Goal: Find specific page/section: Find specific page/section

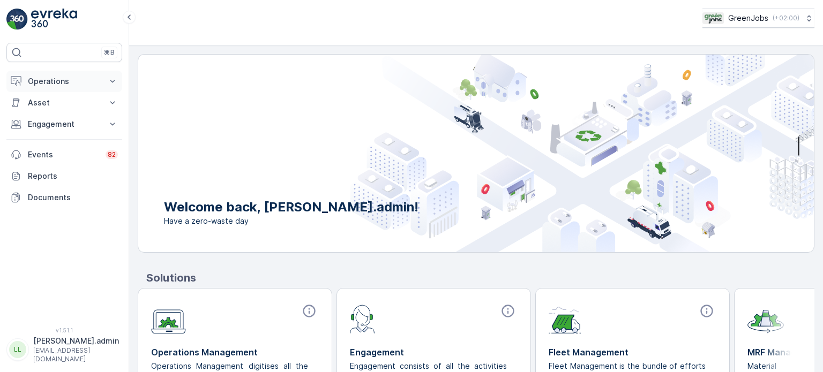
click at [54, 79] on p "Operations" at bounding box center [64, 81] width 73 height 11
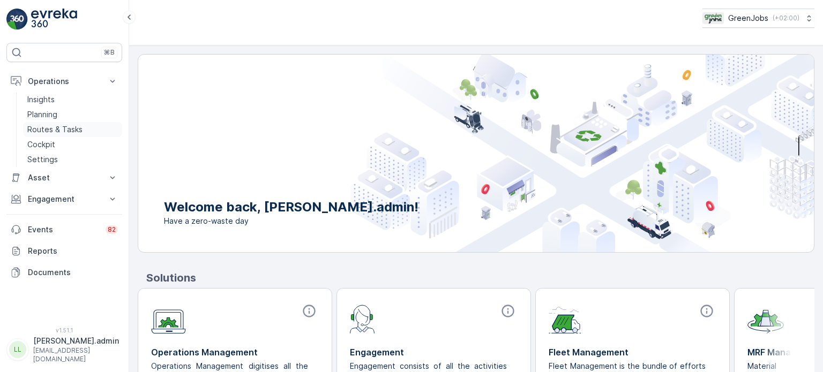
click at [74, 129] on p "Routes & Tasks" at bounding box center [54, 129] width 55 height 11
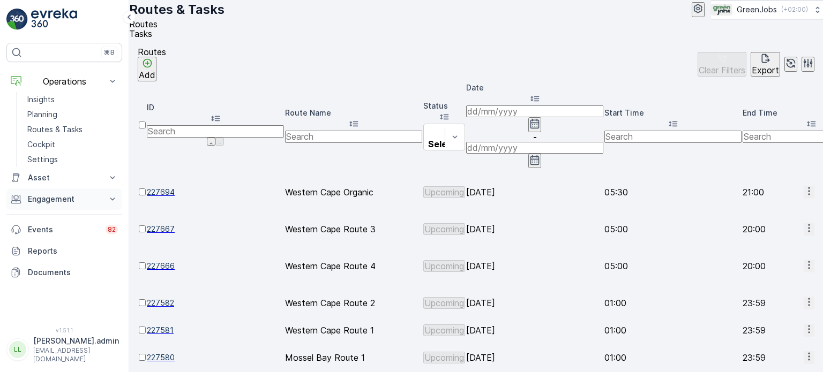
click at [42, 198] on p "Engagement" at bounding box center [64, 199] width 73 height 11
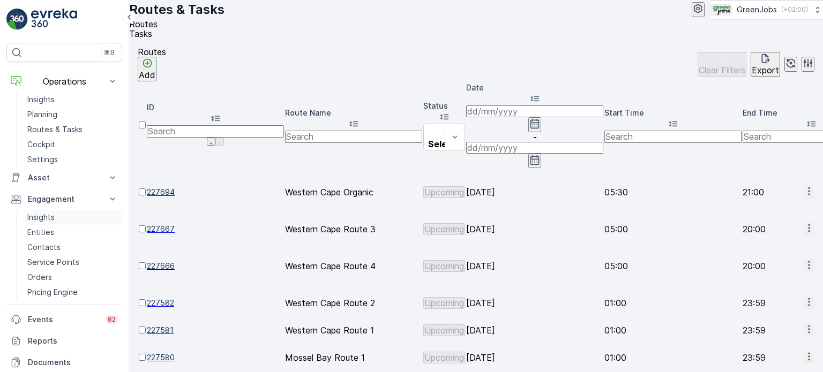
click at [41, 219] on p "Insights" at bounding box center [40, 217] width 27 height 11
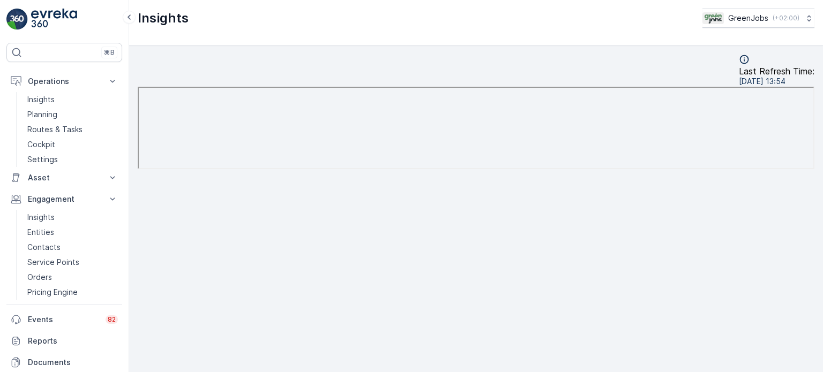
scroll to position [9, 0]
